Goal: Task Accomplishment & Management: Complete application form

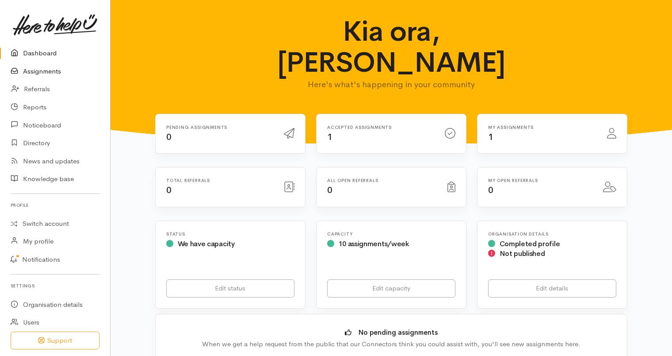
click at [46, 71] on link "Assignments" at bounding box center [55, 71] width 110 height 18
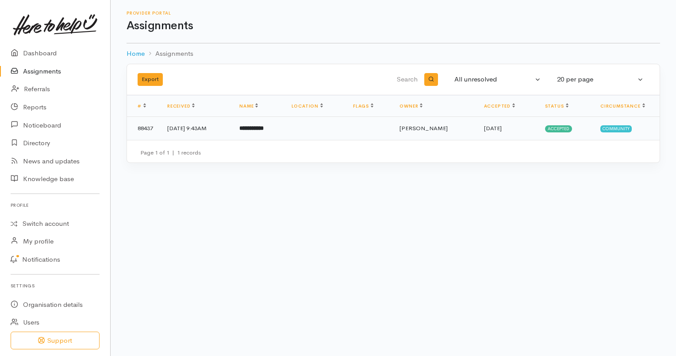
click at [264, 127] on b "**********" at bounding box center [251, 128] width 24 height 6
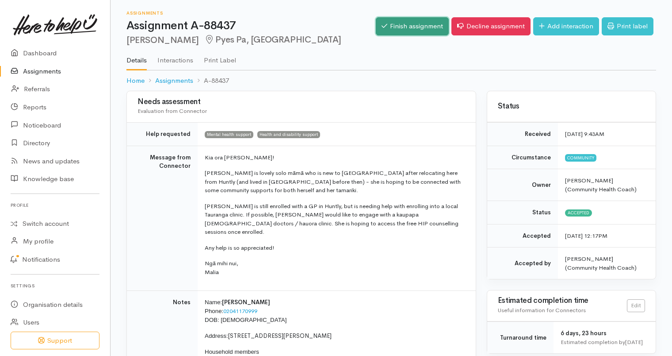
click at [409, 30] on link "Finish assignment" at bounding box center [412, 26] width 73 height 18
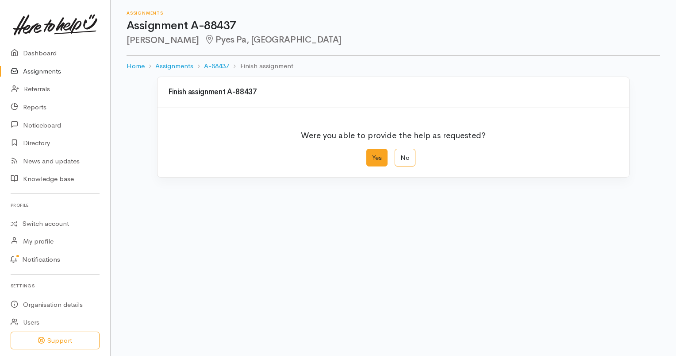
click at [373, 158] on label "Yes" at bounding box center [376, 158] width 21 height 18
click at [372, 154] on input "Yes" at bounding box center [369, 152] width 6 height 6
radio input "true"
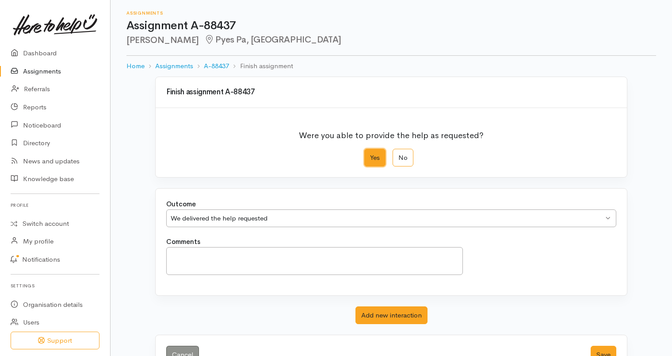
scroll to position [28, 0]
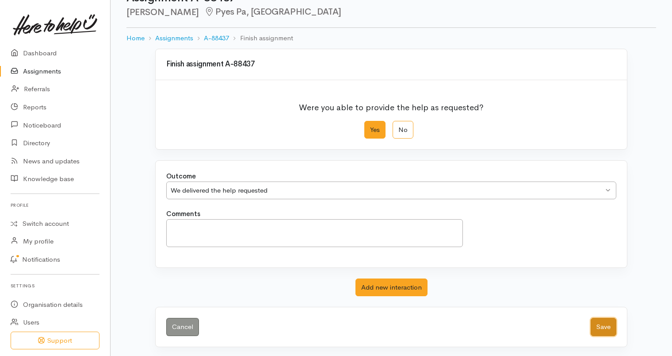
click at [609, 326] on button "Save" at bounding box center [604, 327] width 26 height 18
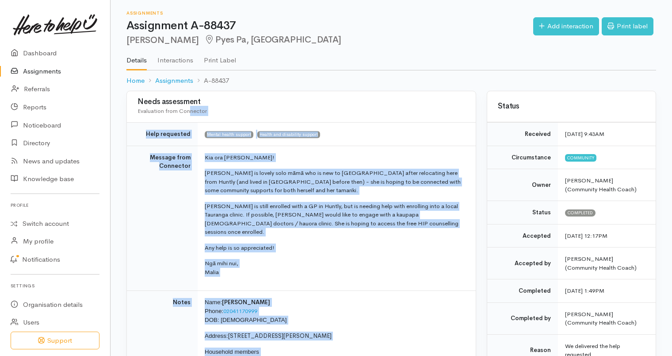
drag, startPoint x: 281, startPoint y: 252, endPoint x: 126, endPoint y: 91, distance: 223.7
copy div "Lorem ipsumdolor Sitametcon adip Elitseddo Eius temporinc Utlabo etdolo magnaal…"
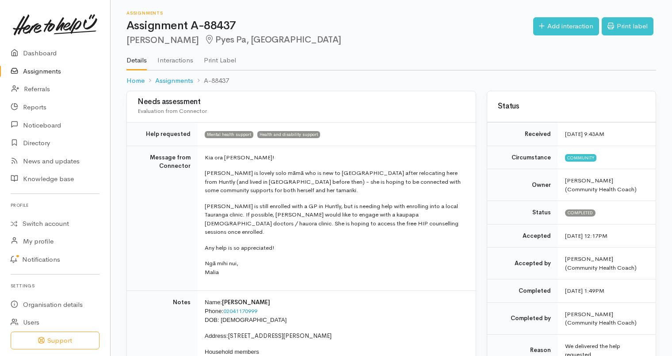
click at [321, 73] on ol "Home Assignments A-88437" at bounding box center [392, 80] width 530 height 21
click at [61, 69] on link "Assignments" at bounding box center [55, 71] width 110 height 18
